Goal: Find specific page/section: Find specific page/section

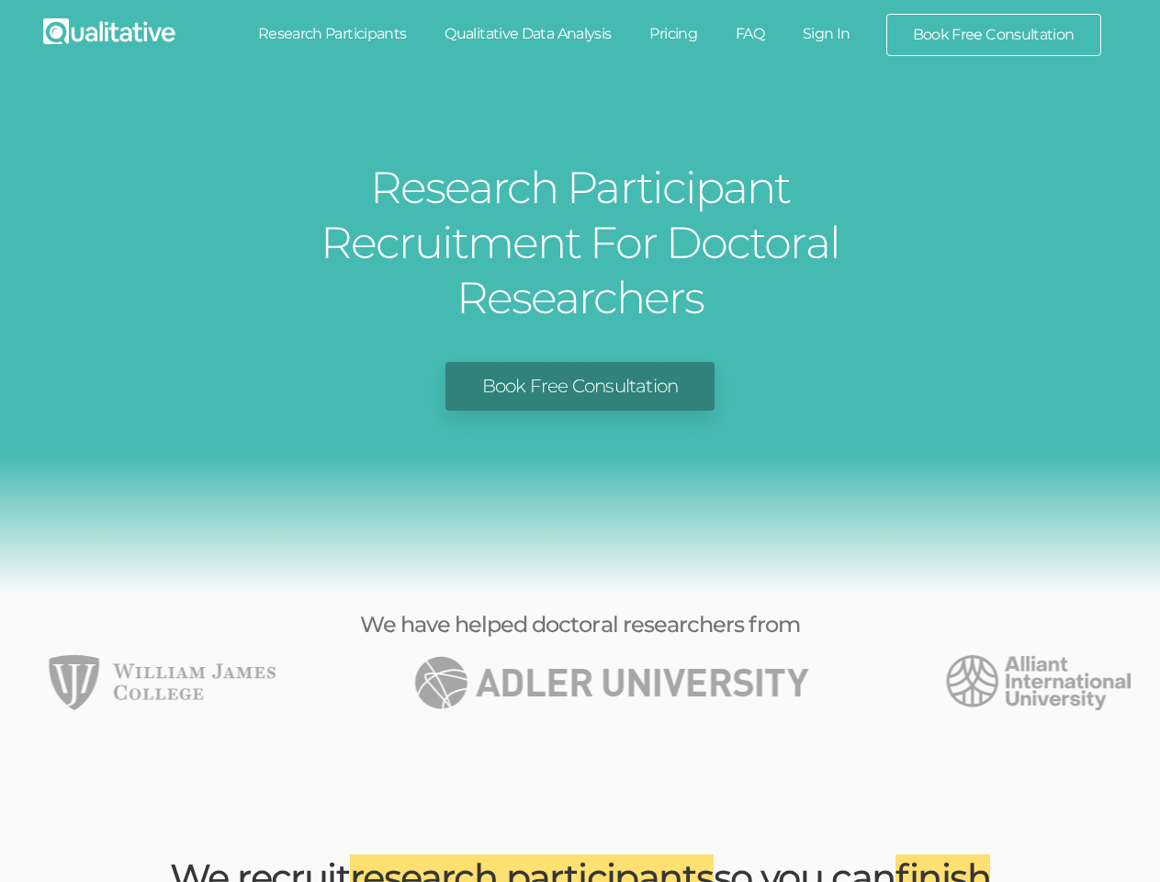
click at [580, 655] on img "1 of 49" at bounding box center [611, 682] width 395 height 55
click at [0, 655] on div at bounding box center [580, 682] width 1160 height 55
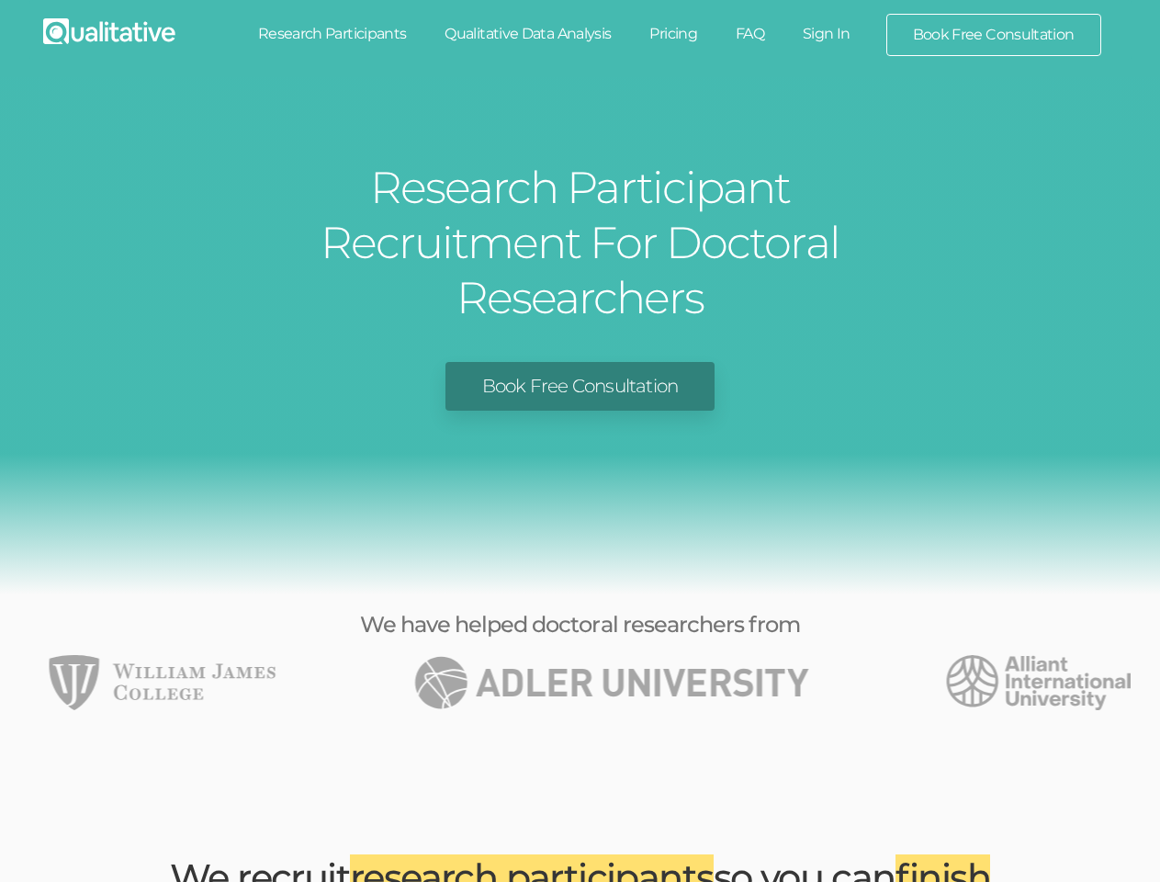
click at [0, 655] on div at bounding box center [580, 682] width 1160 height 55
